Goal: Information Seeking & Learning: Learn about a topic

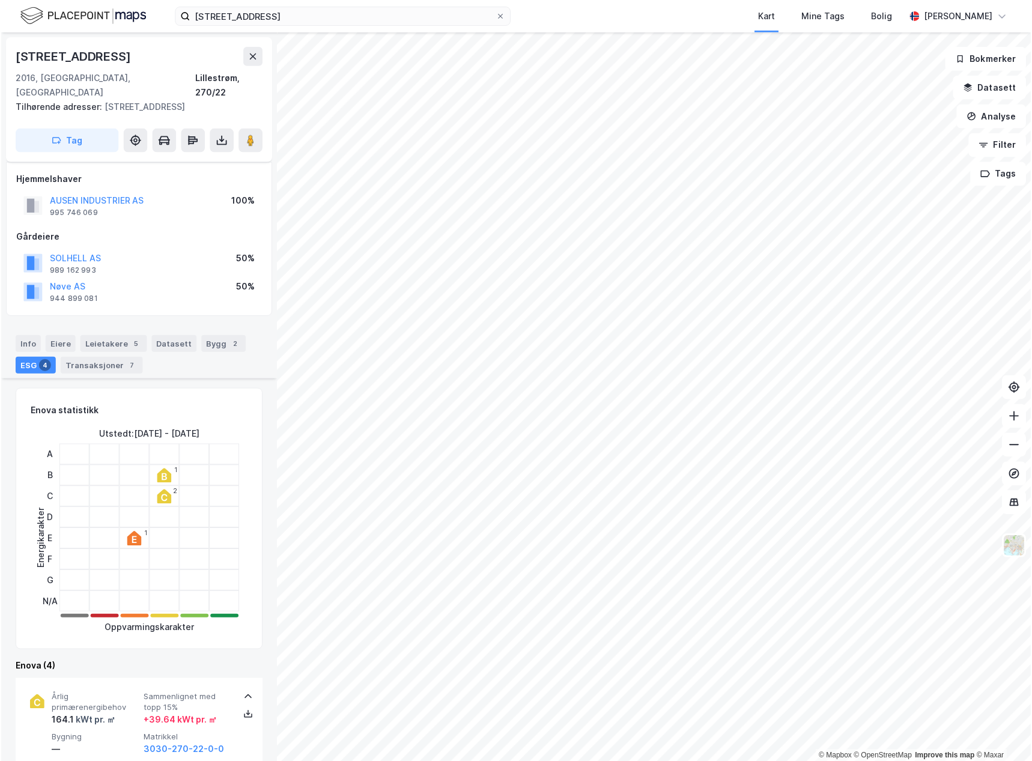
scroll to position [901, 0]
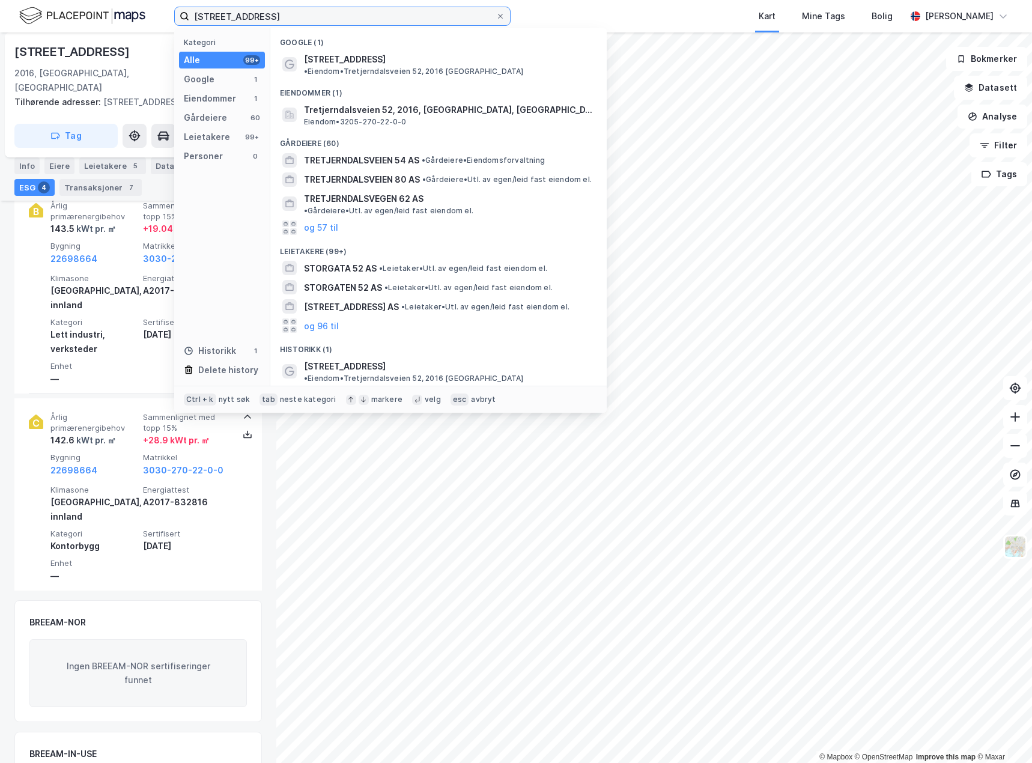
click at [417, 17] on input "[STREET_ADDRESS]" at bounding box center [342, 16] width 306 height 18
type input "t"
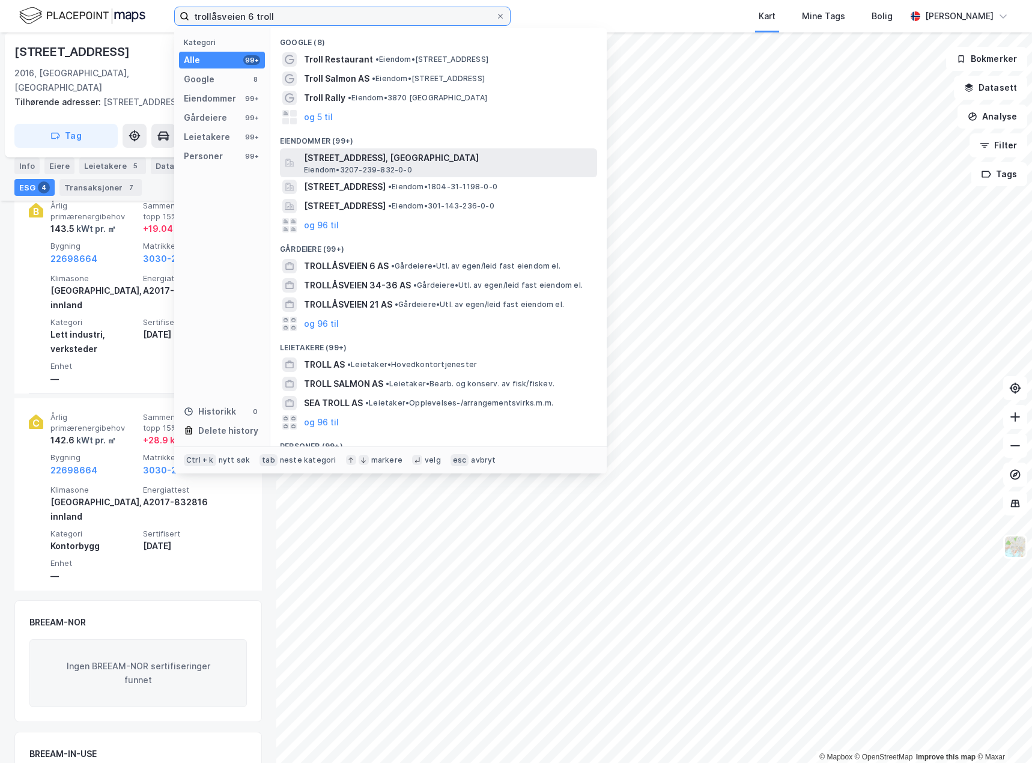
type input "trollåsveien 6 troll"
click at [453, 165] on div "[STREET_ADDRESS], [GEOGRAPHIC_DATA], [GEOGRAPHIC_DATA] • 3207-239-832-0-0" at bounding box center [449, 163] width 291 height 24
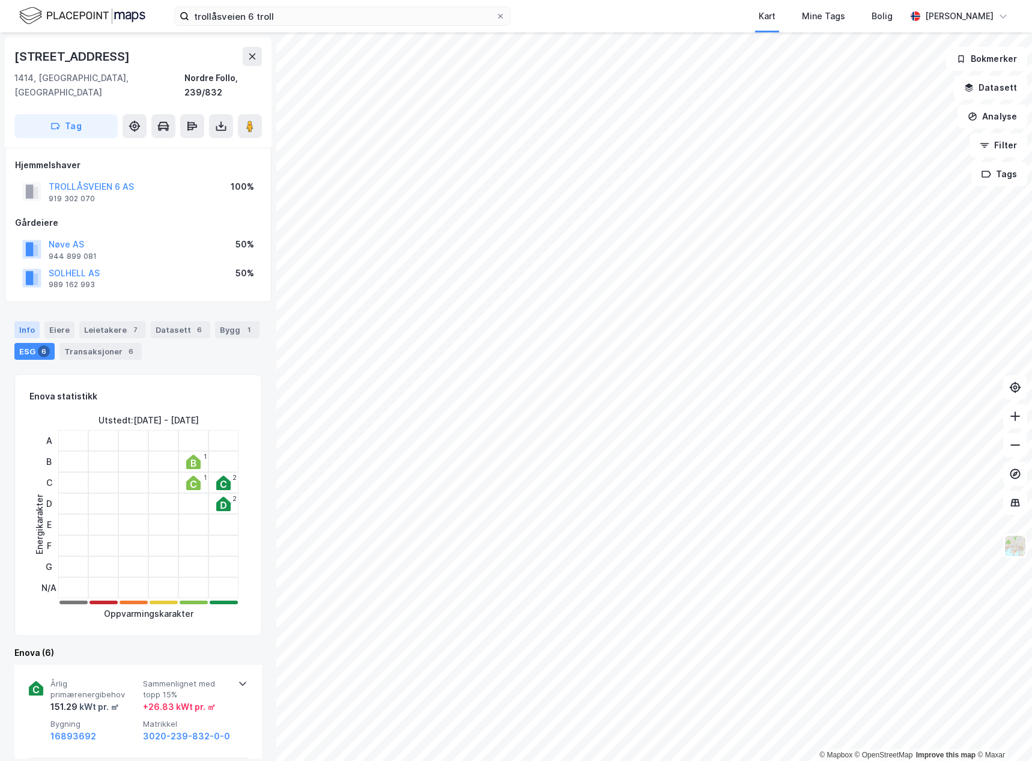
click at [21, 321] on div "Info" at bounding box center [26, 329] width 25 height 17
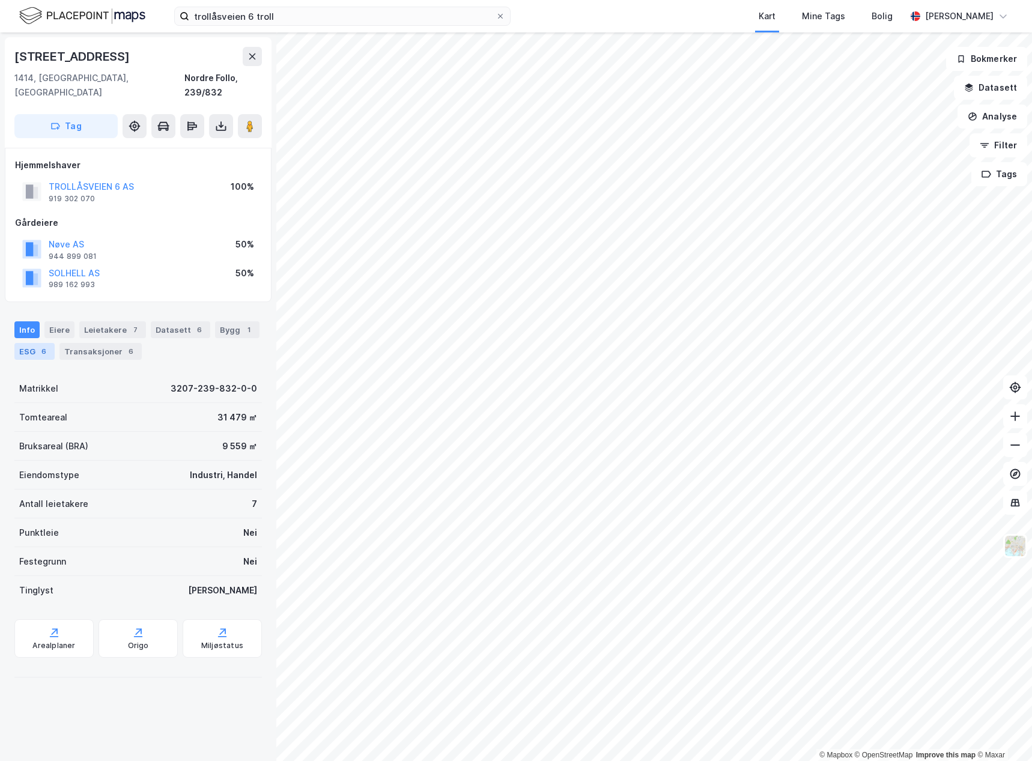
click at [31, 331] on div "Info [PERSON_NAME] 7 Datasett 6 Bygg 1 ESG 6 Transaksjoner 6" at bounding box center [137, 340] width 247 height 38
click at [34, 343] on div "ESG 6" at bounding box center [34, 351] width 40 height 17
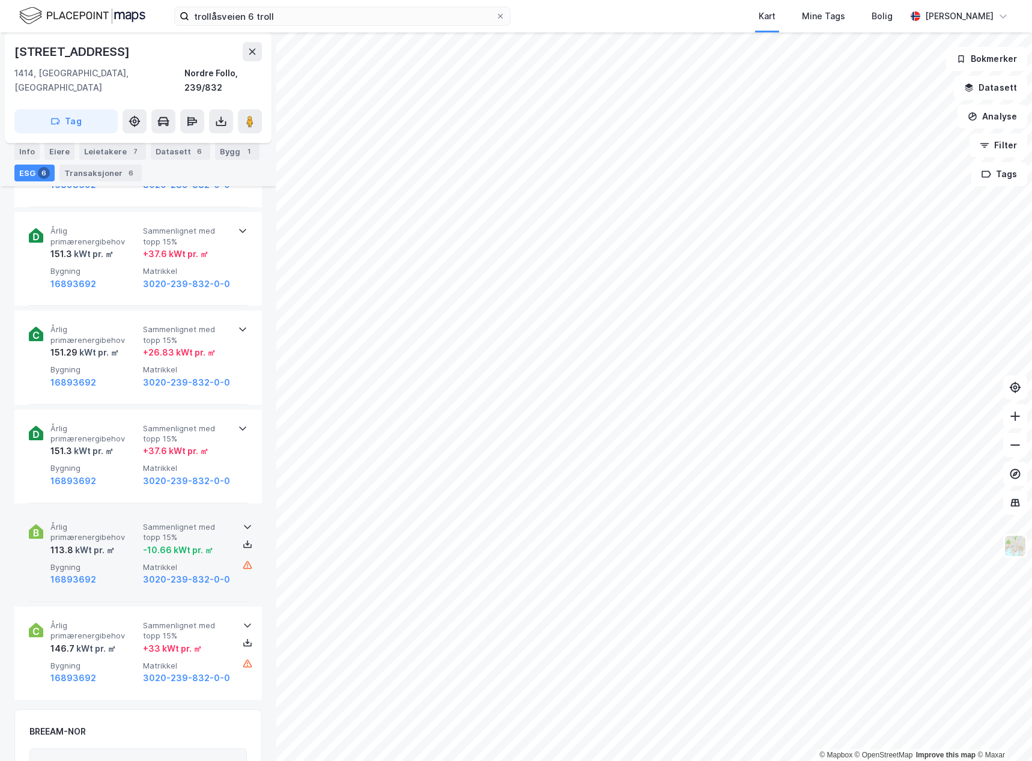
scroll to position [600, 0]
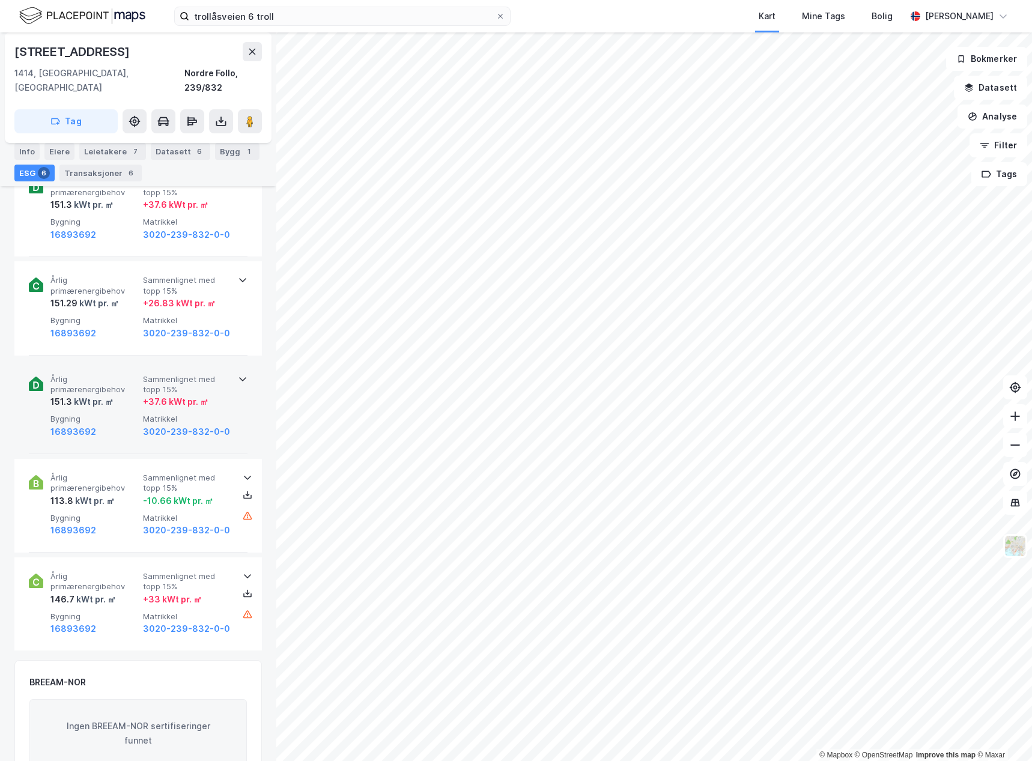
drag, startPoint x: 120, startPoint y: 397, endPoint x: 125, endPoint y: 374, distance: 23.3
click at [119, 396] on div "Årlig primærenergibehov 151.3 kWt pr. ㎡ Sammenlignet med topp 15% + 37.6 kWt pr…" at bounding box center [140, 406] width 180 height 65
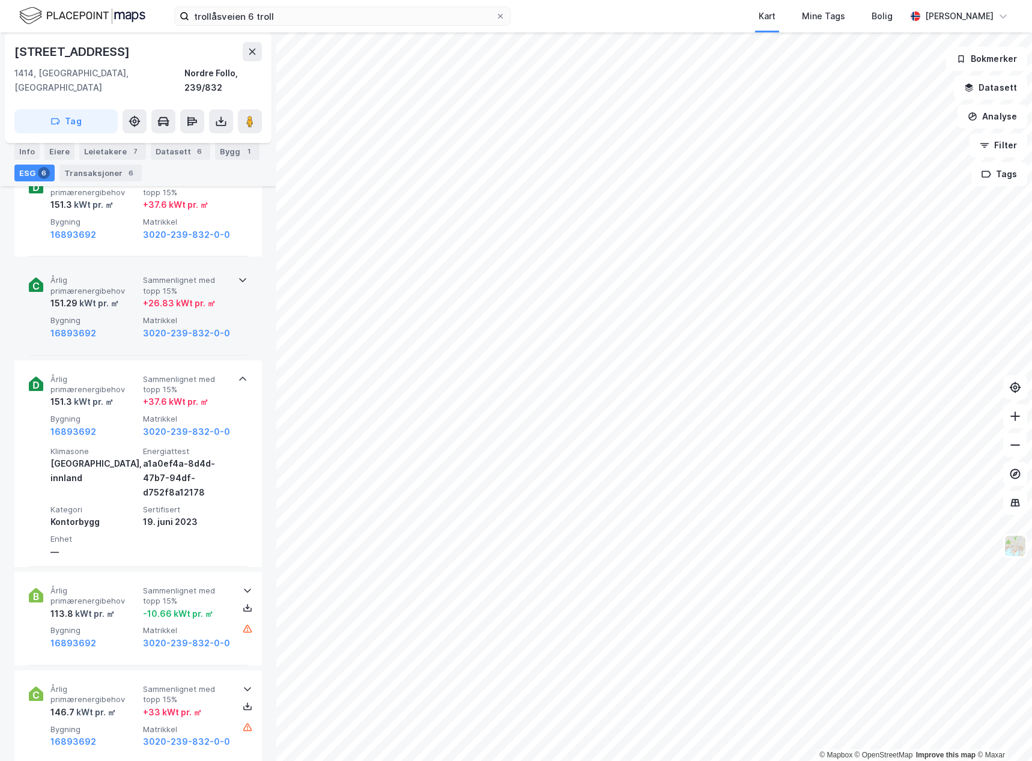
click at [125, 296] on div "151.29 kWt pr. ㎡" at bounding box center [94, 303] width 88 height 14
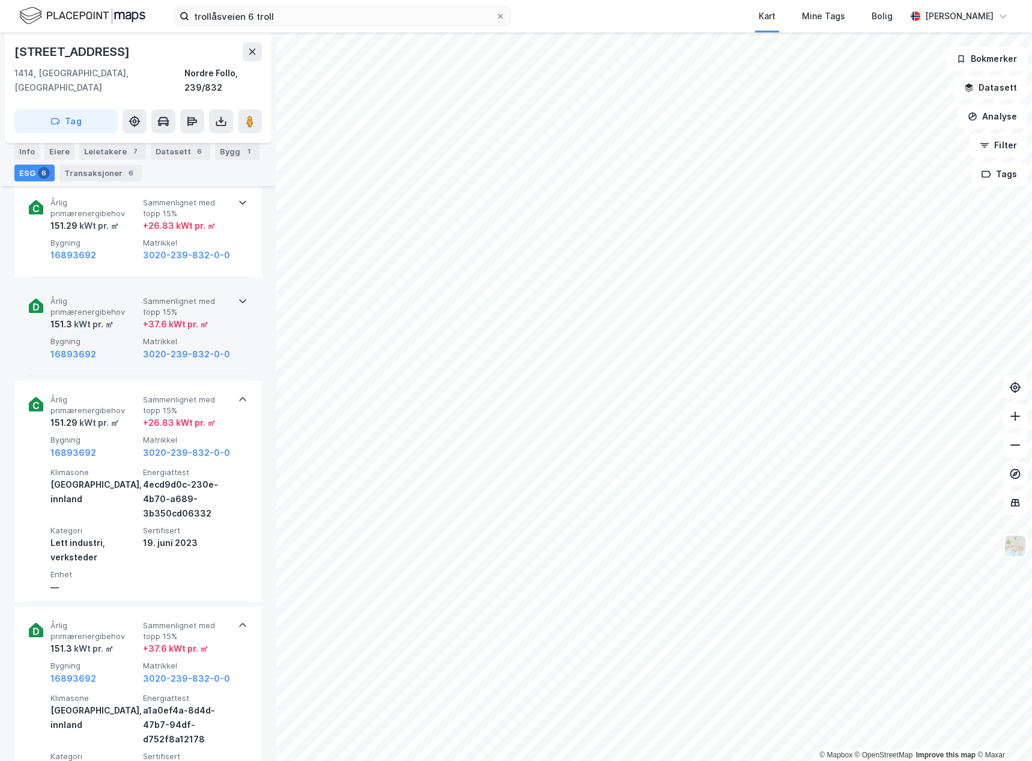
scroll to position [480, 0]
click at [122, 297] on span "Årlig primærenergibehov" at bounding box center [94, 307] width 88 height 21
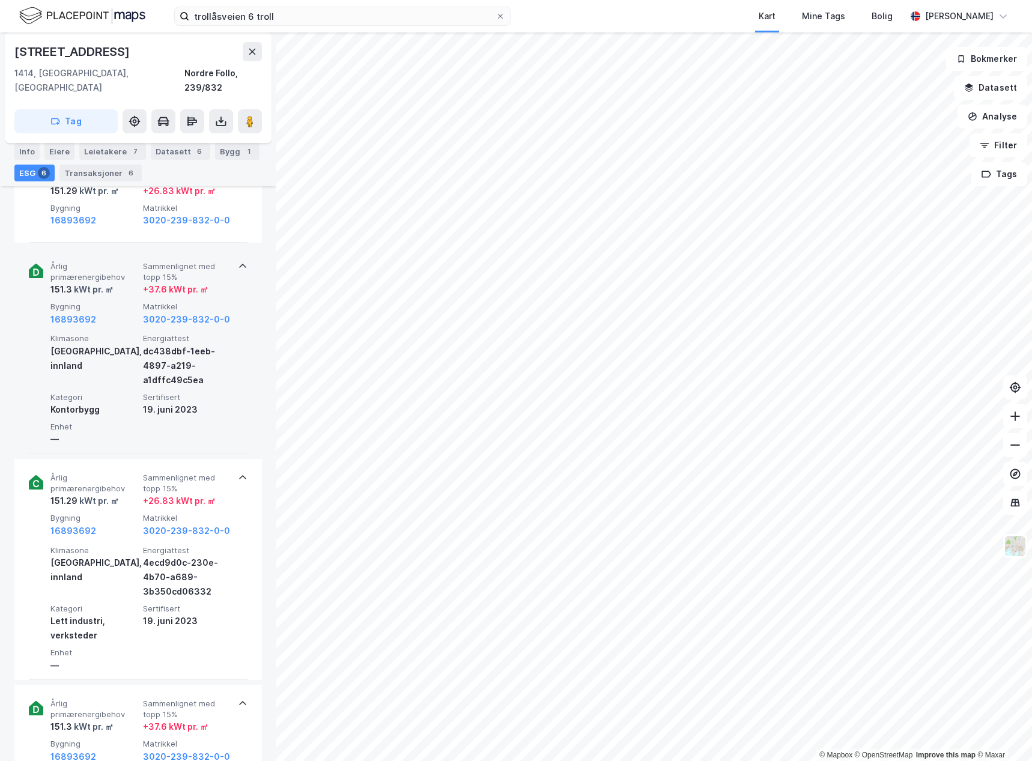
scroll to position [447, 0]
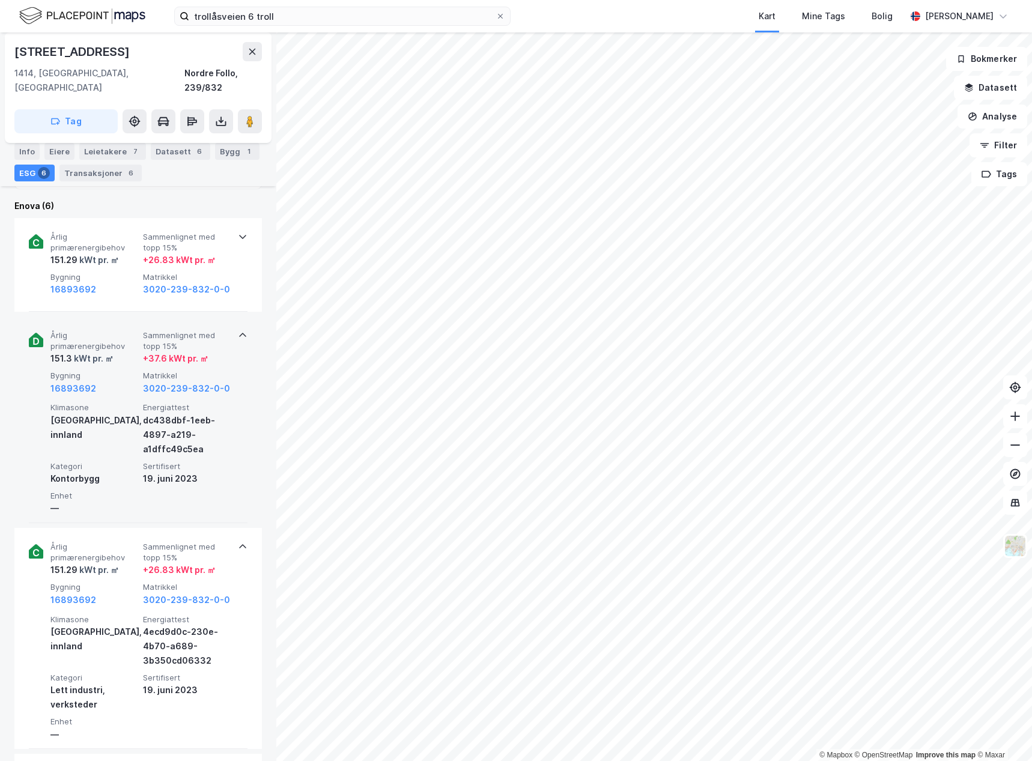
click at [124, 413] on div "[GEOGRAPHIC_DATA], innland" at bounding box center [94, 427] width 88 height 29
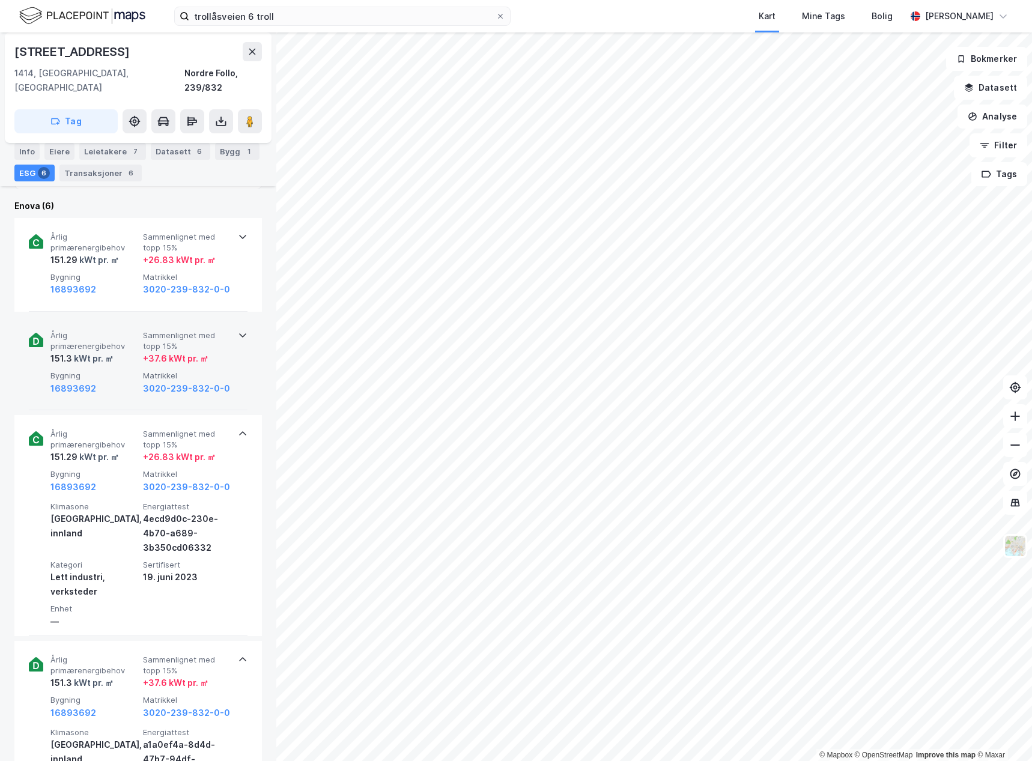
click at [125, 370] on span "Bygning" at bounding box center [94, 375] width 88 height 10
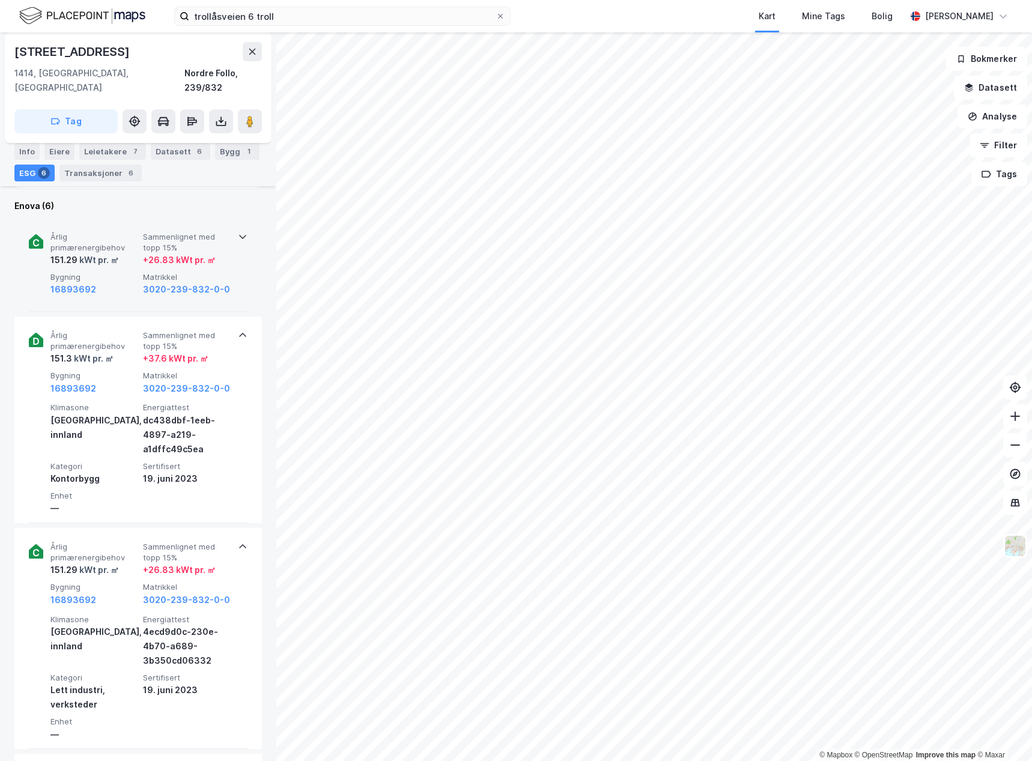
click at [113, 272] on span "Bygning" at bounding box center [94, 277] width 88 height 10
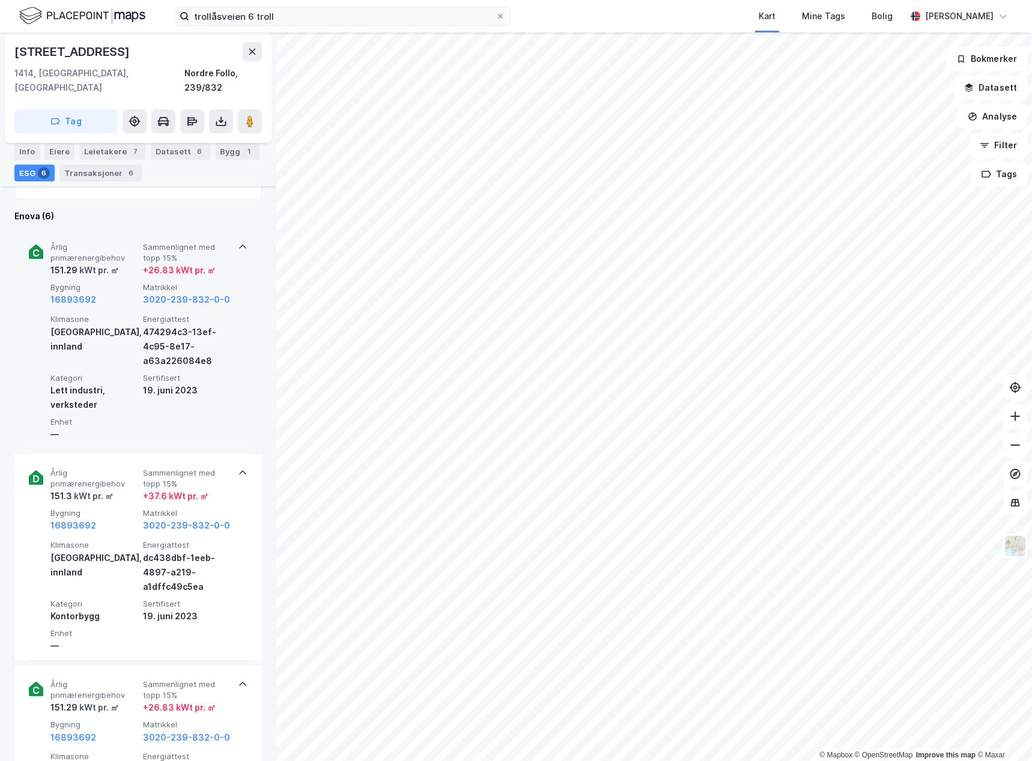
scroll to position [327, 0]
